Goal: Information Seeking & Learning: Learn about a topic

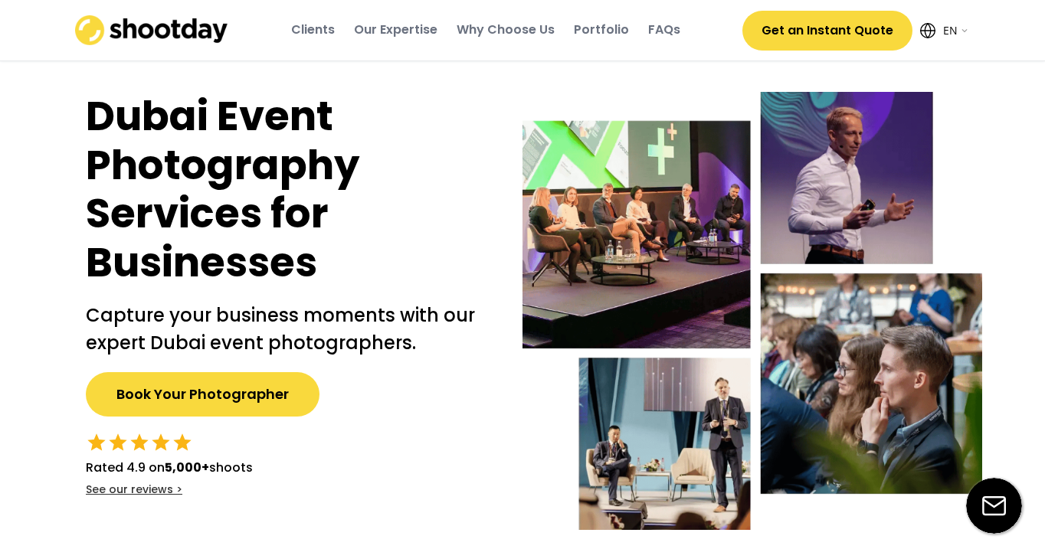
select select ""en""
click at [604, 25] on div "Portfolio" at bounding box center [601, 29] width 55 height 17
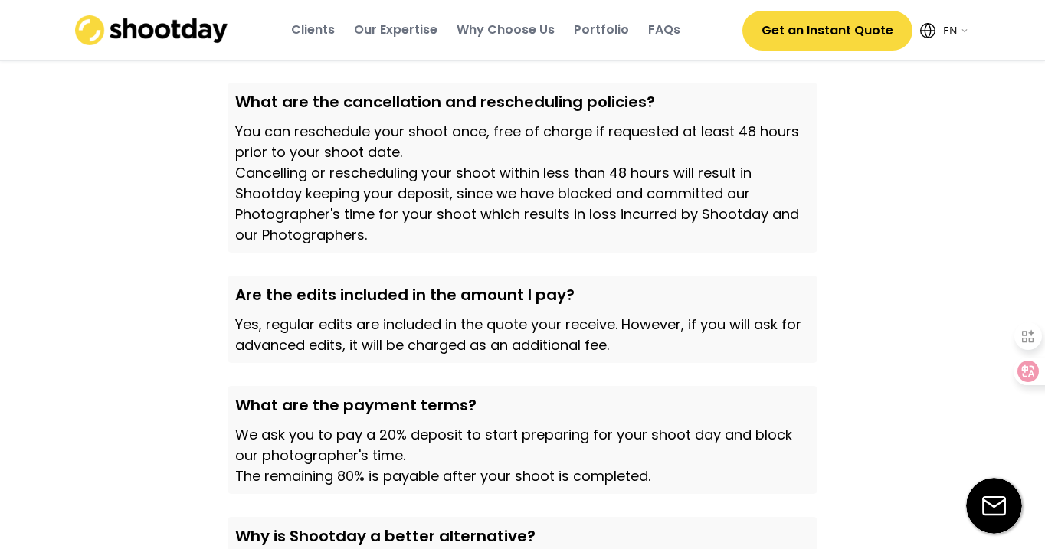
scroll to position [4848, 0]
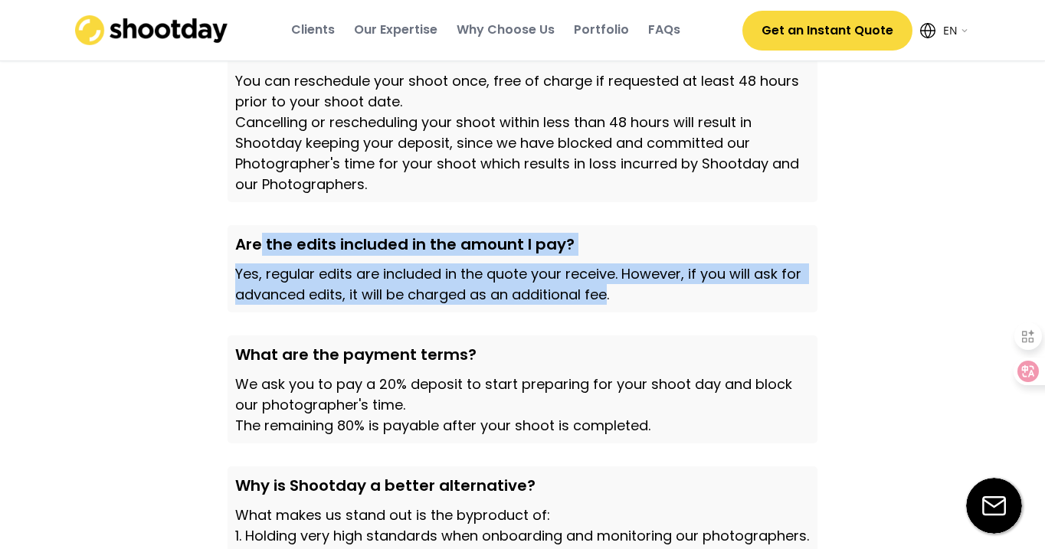
drag, startPoint x: 260, startPoint y: 296, endPoint x: 606, endPoint y: 351, distance: 349.8
click at [607, 313] on div "Are the edits included in the amount I pay? Yes, regular edits are included in …" at bounding box center [523, 268] width 590 height 87
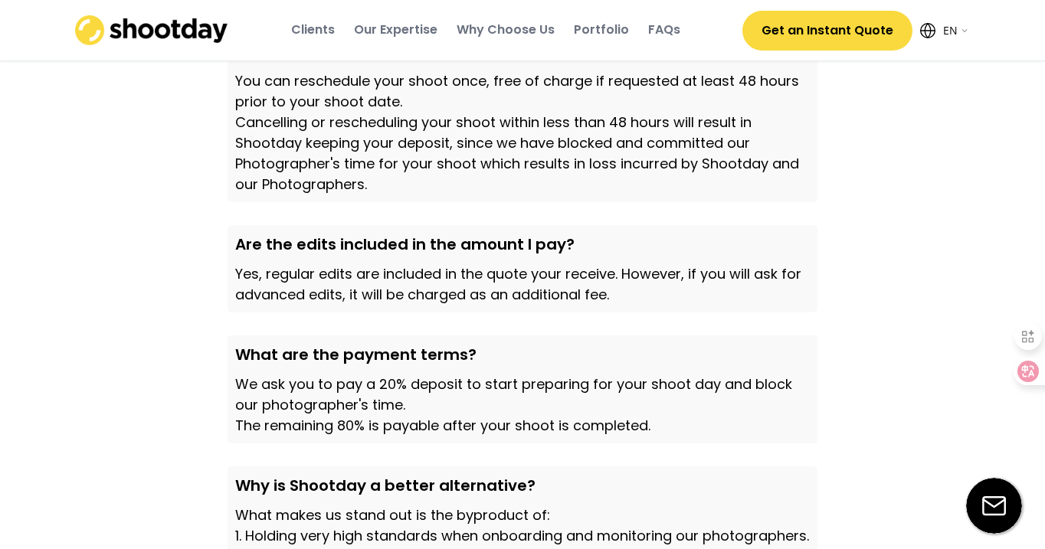
click at [606, 313] on div "Are the edits included in the amount I pay? Yes, regular edits are included in …" at bounding box center [523, 268] width 590 height 87
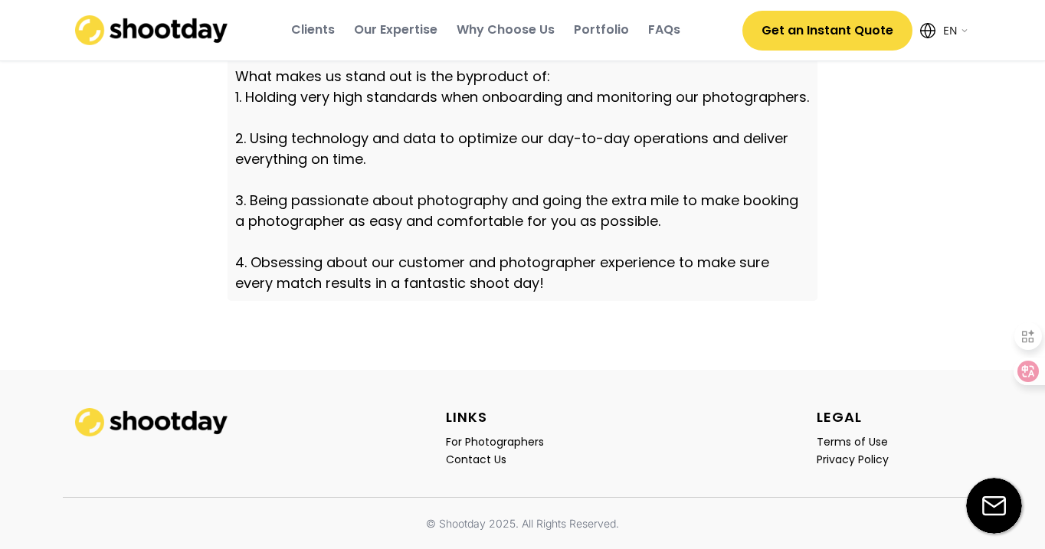
scroll to position [4290, 0]
